Goal: Contribute content: Add original content to the website for others to see

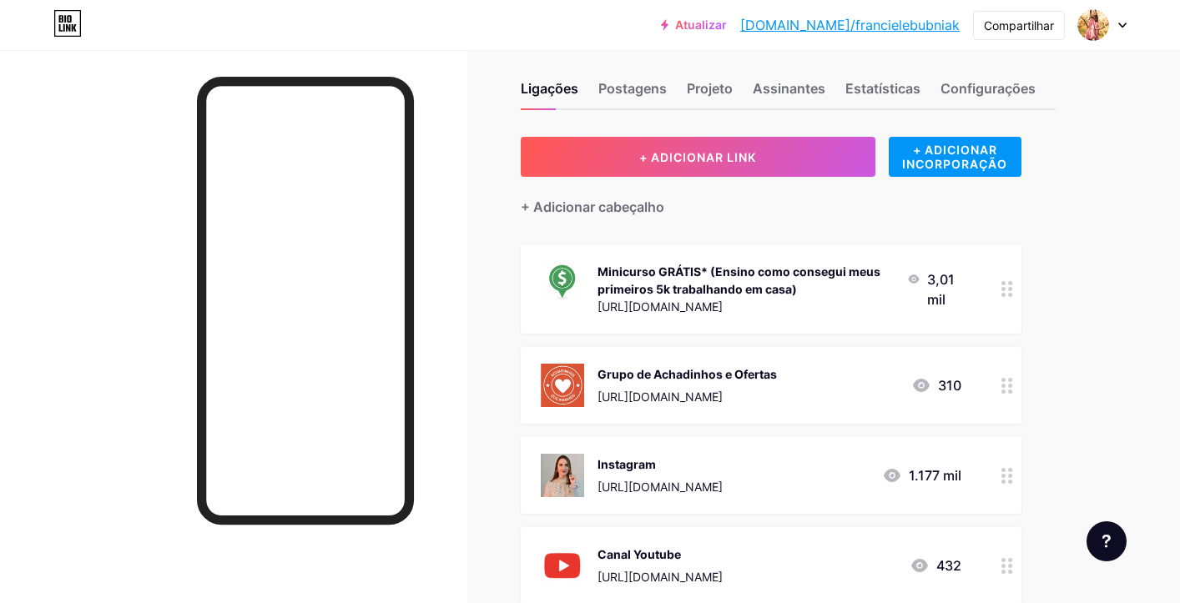
scroll to position [18, 0]
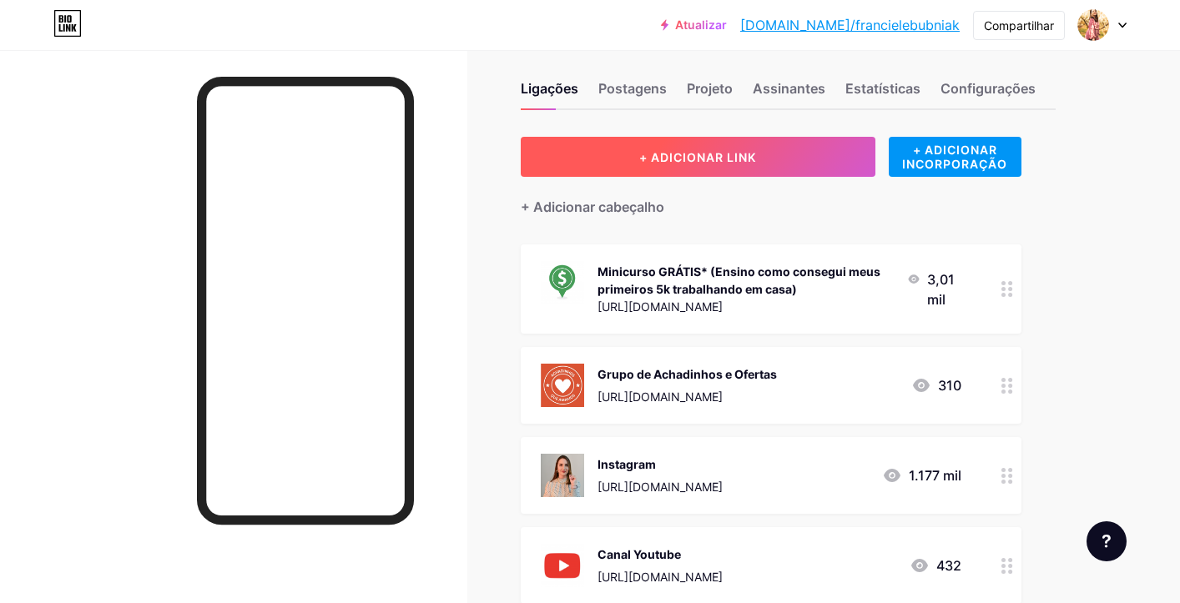
click at [792, 155] on button "+ ADICIONAR LINK" at bounding box center [698, 157] width 355 height 40
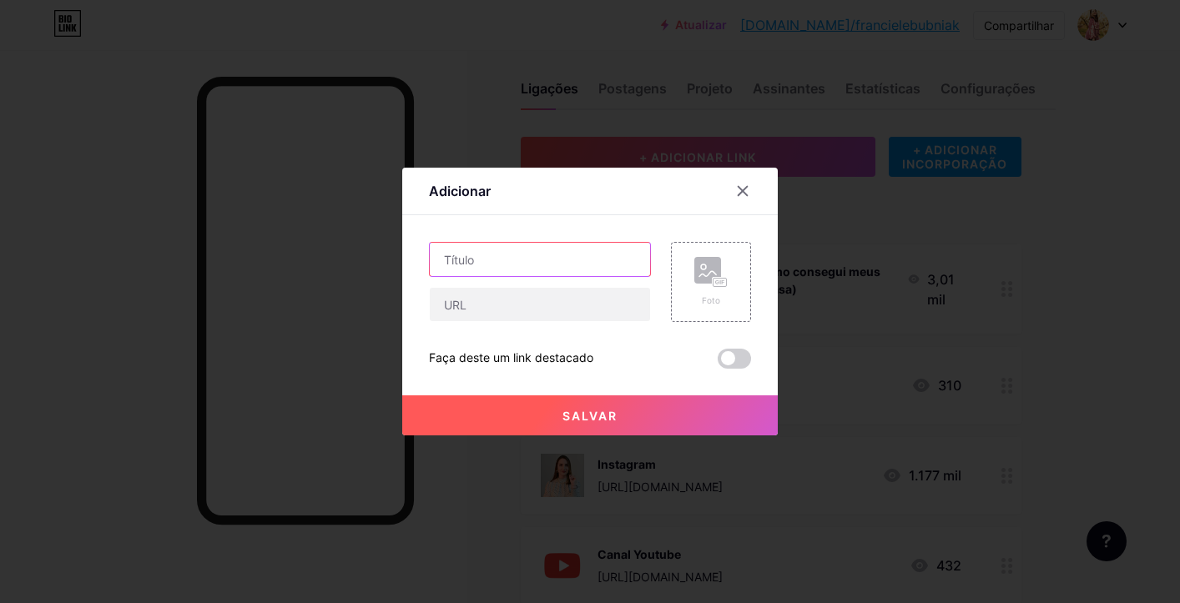
click at [566, 260] on input "text" at bounding box center [540, 259] width 220 height 33
type input "Mop pra [PERSON_NAME]"
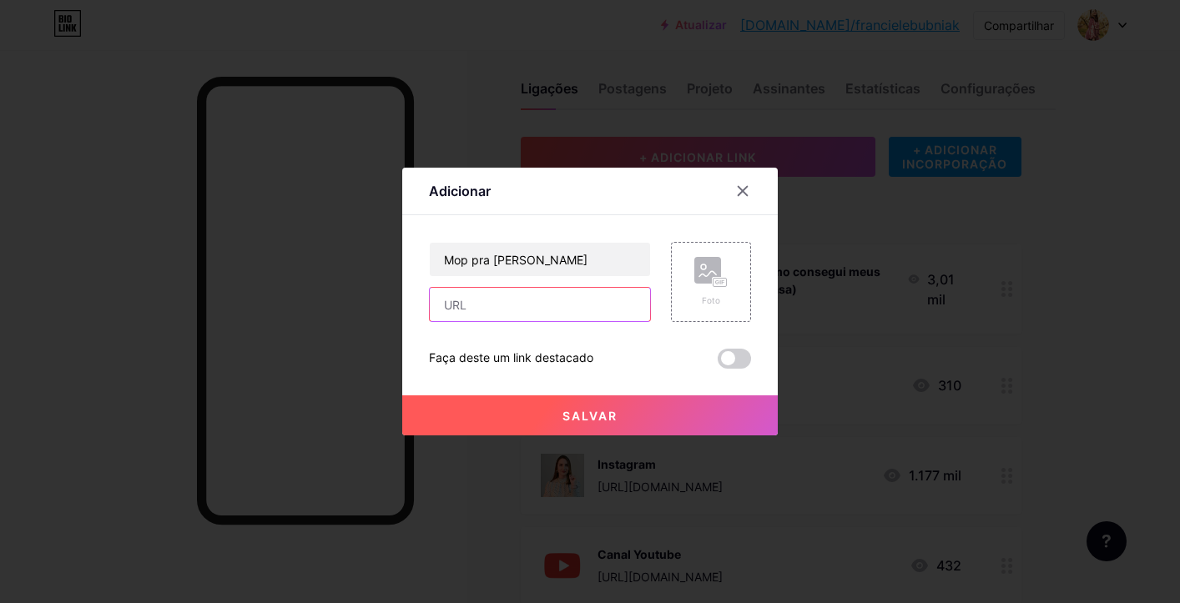
click at [475, 300] on input "text" at bounding box center [540, 304] width 220 height 33
paste input "[URL][DOMAIN_NAME]"
type input "[URL][DOMAIN_NAME]"
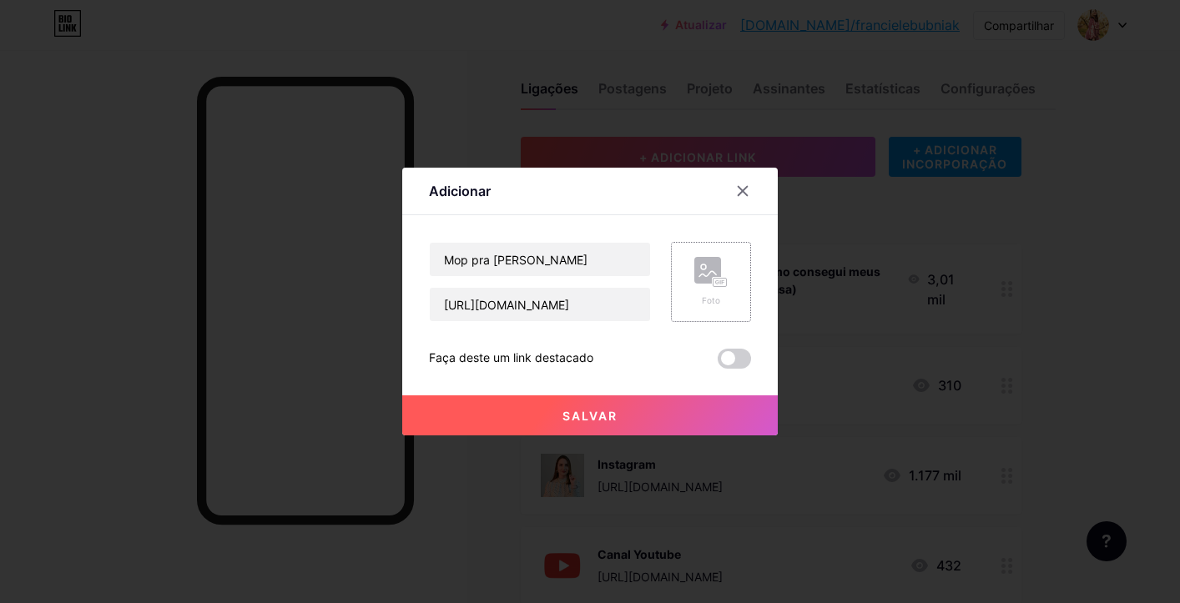
click at [736, 285] on div "Foto" at bounding box center [711, 282] width 80 height 80
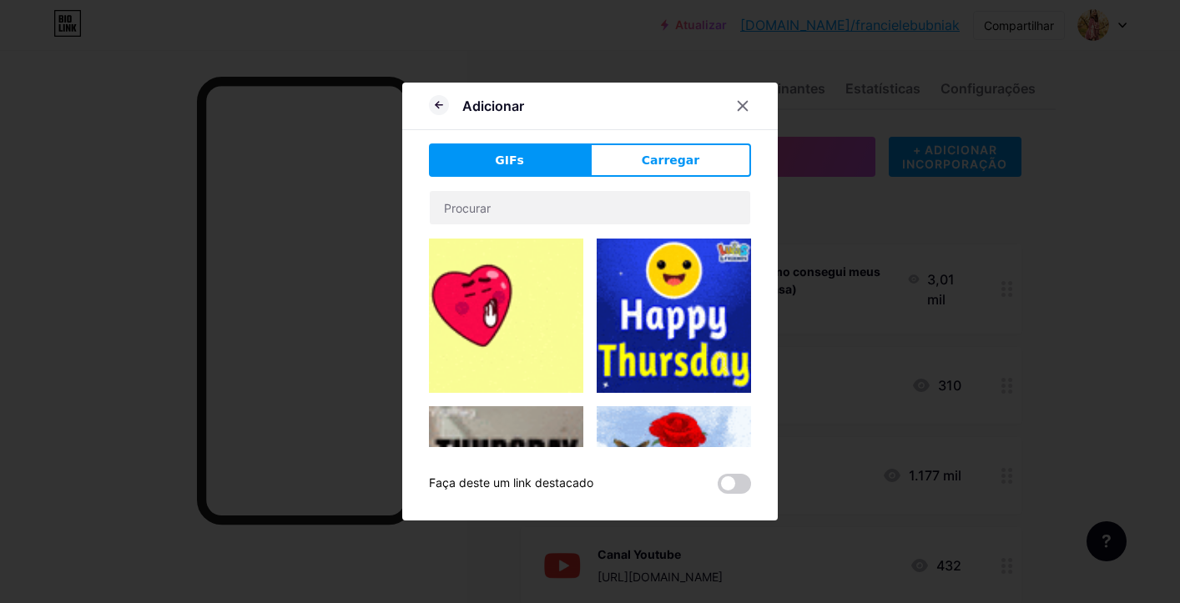
click at [679, 164] on font "Carregar" at bounding box center [671, 159] width 58 height 13
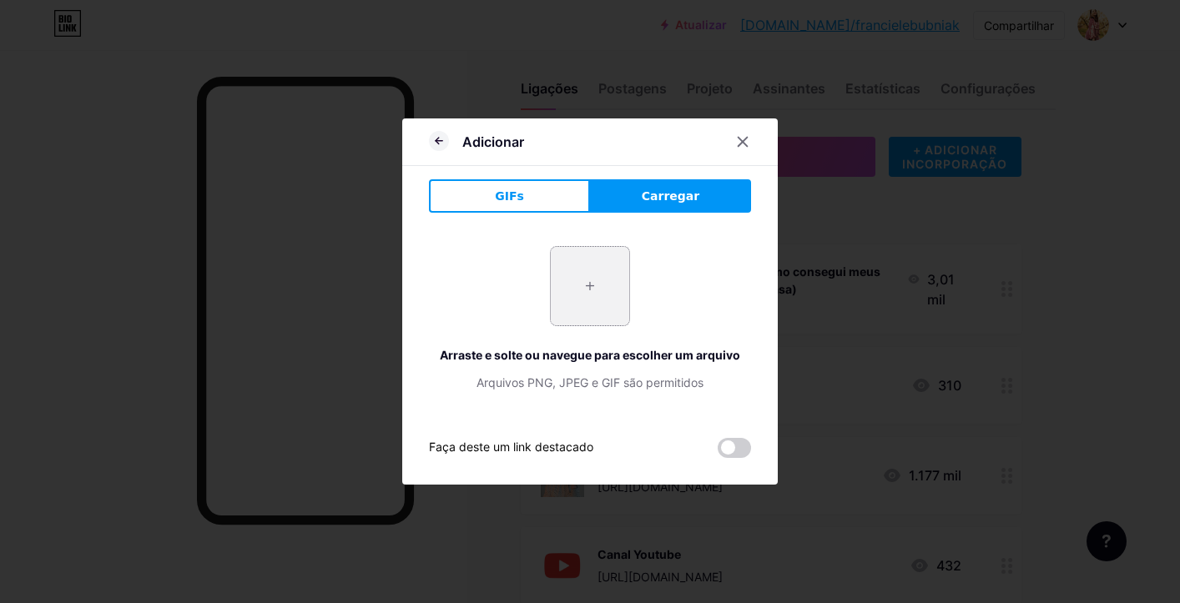
click at [580, 289] on input "file" at bounding box center [590, 286] width 78 height 78
type input "C:\fakepath\IMG_5257.PNG"
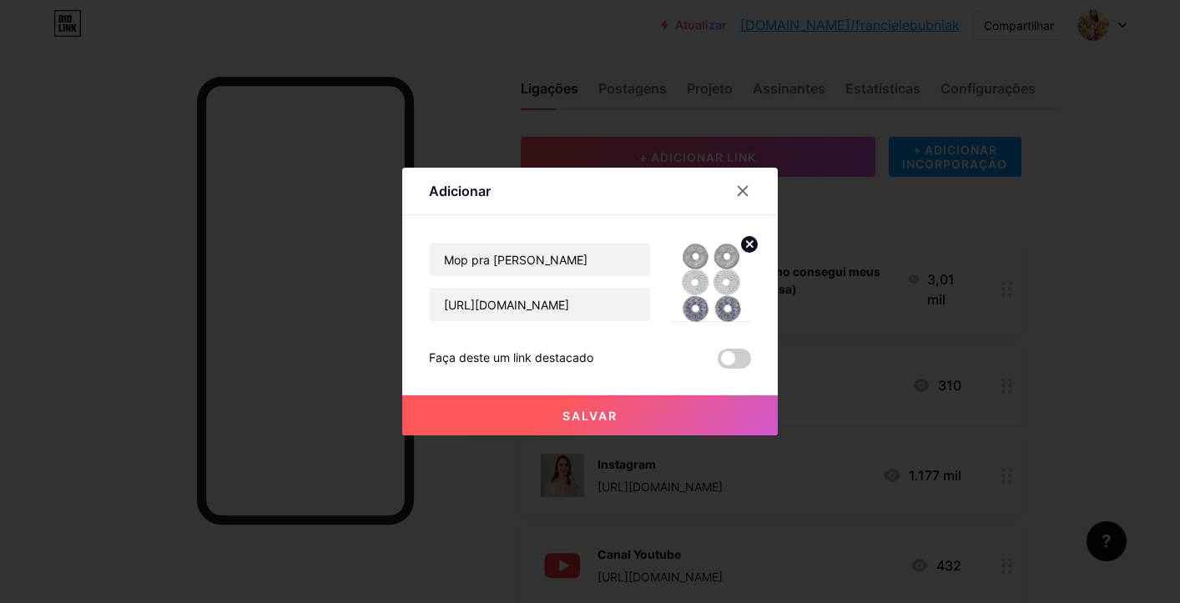
click at [695, 406] on button "Salvar" at bounding box center [589, 415] width 375 height 40
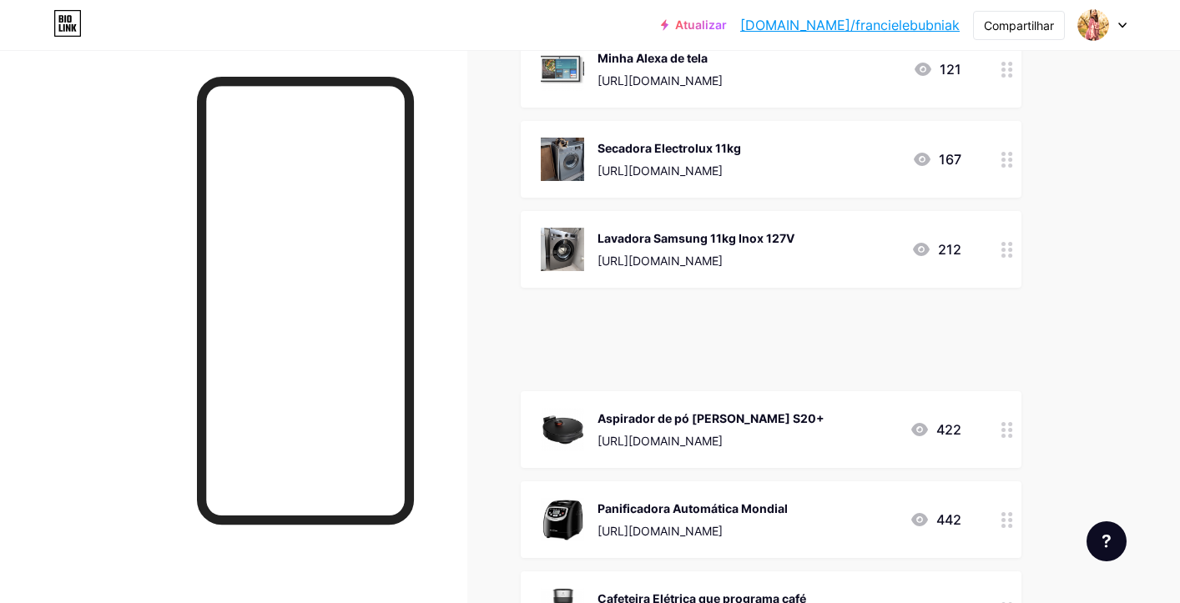
scroll to position [626, 0]
